Goal: Task Accomplishment & Management: Use online tool/utility

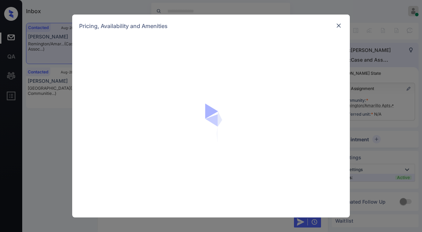
scroll to position [811, 0]
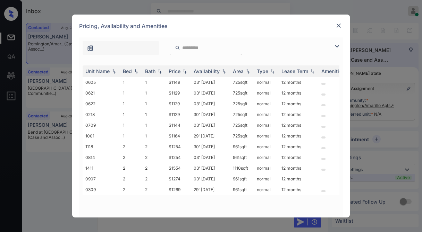
click at [336, 44] on img at bounding box center [337, 46] width 8 height 8
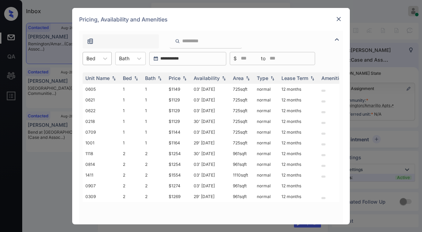
click at [94, 61] on div at bounding box center [90, 58] width 9 height 7
click at [95, 88] on div "2" at bounding box center [97, 88] width 29 height 12
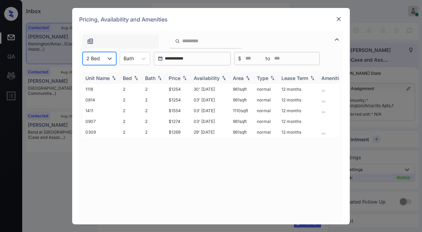
click at [184, 77] on img at bounding box center [184, 78] width 7 height 5
click at [180, 88] on td "$1254" at bounding box center [178, 89] width 25 height 11
click at [338, 19] on img at bounding box center [338, 19] width 7 height 7
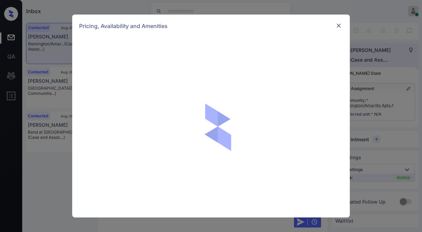
scroll to position [811, 0]
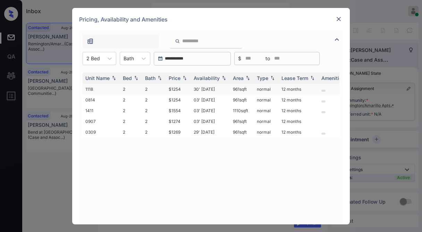
click at [176, 88] on td "$1254" at bounding box center [178, 89] width 25 height 11
drag, startPoint x: 176, startPoint y: 88, endPoint x: 276, endPoint y: 56, distance: 105.4
click at [176, 88] on td "$1254" at bounding box center [178, 89] width 25 height 11
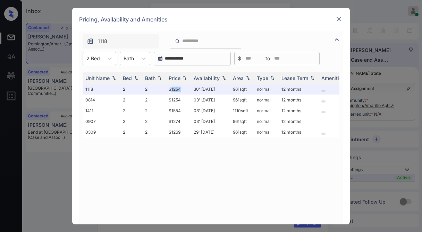
click at [337, 19] on img at bounding box center [338, 19] width 7 height 7
